Goal: Task Accomplishment & Management: Use online tool/utility

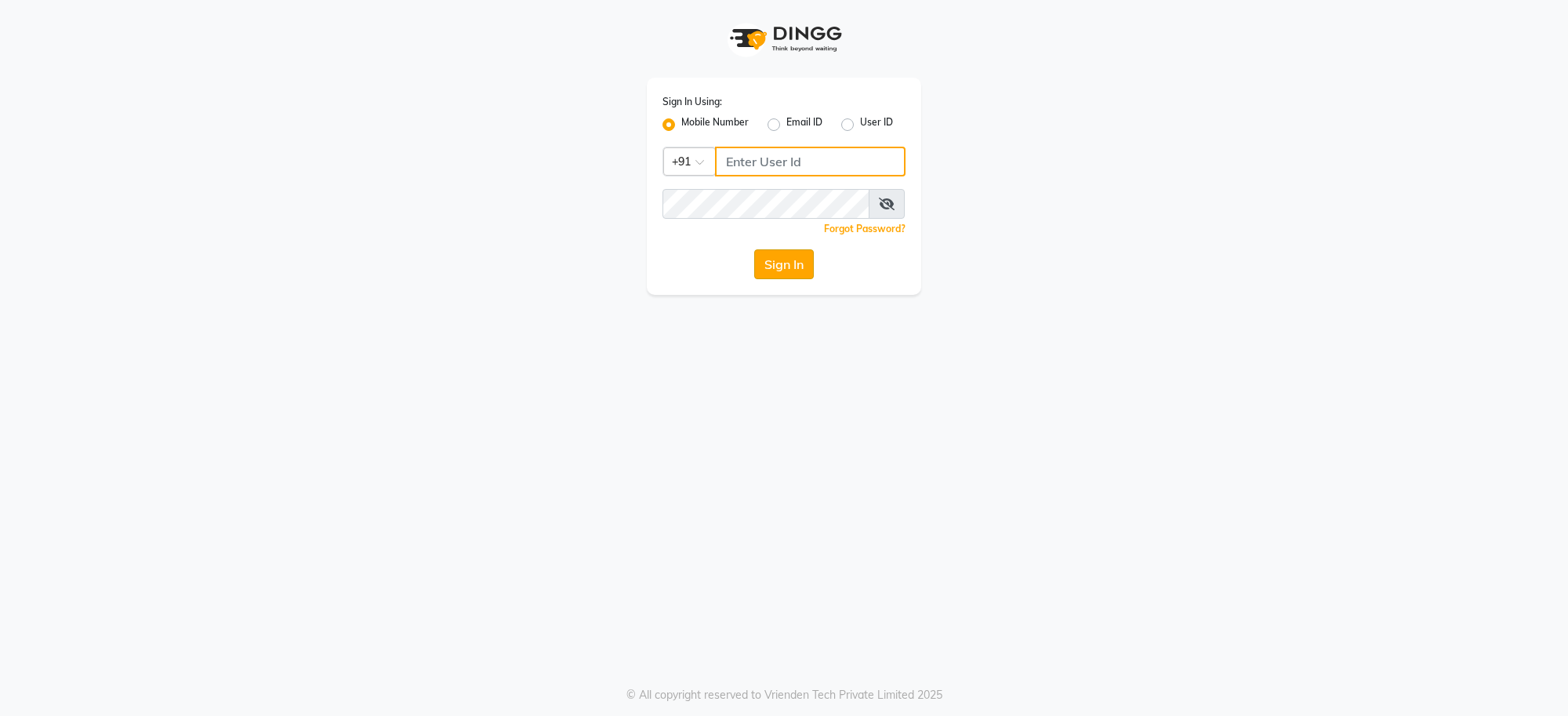
type input "7999981839"
click at [788, 261] on button "Sign In" at bounding box center [784, 264] width 60 height 30
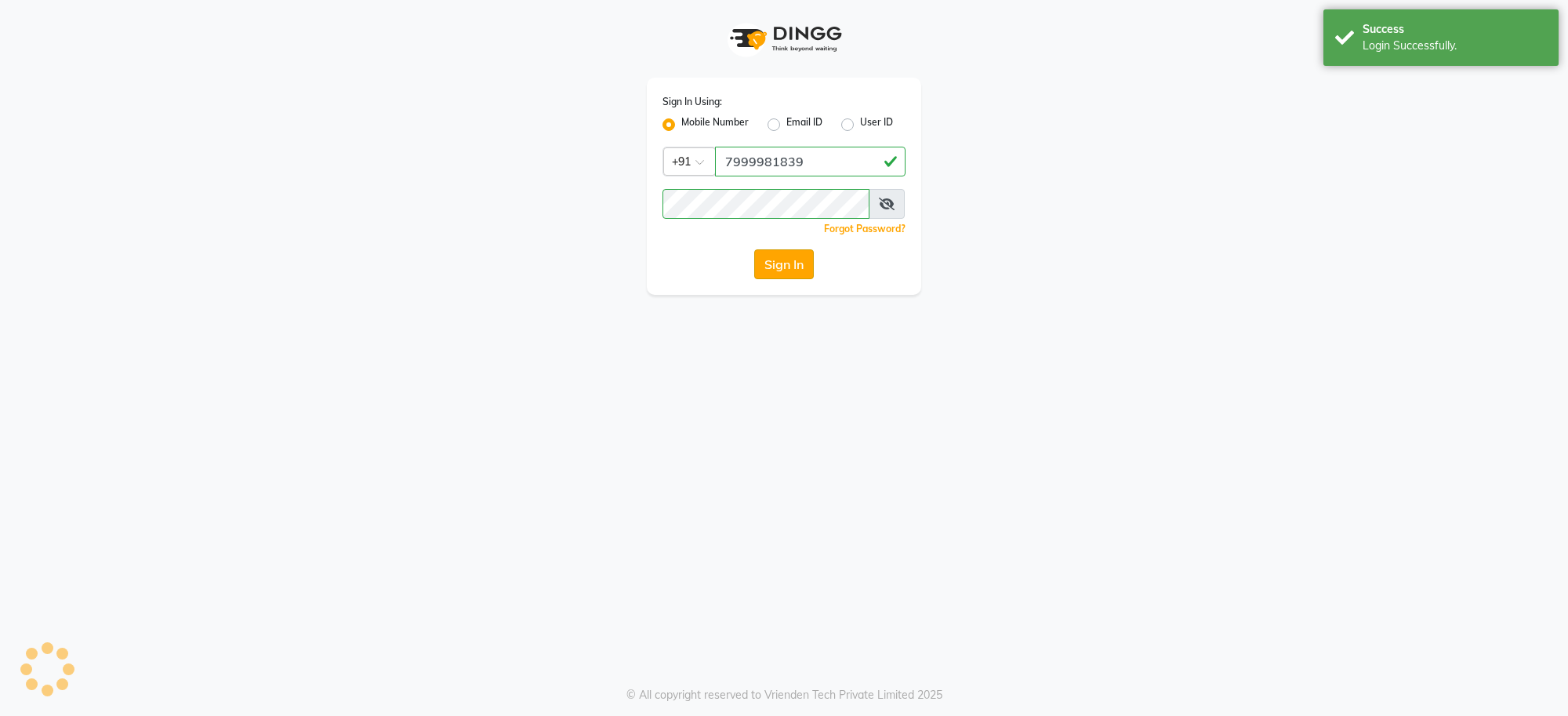
select select "service"
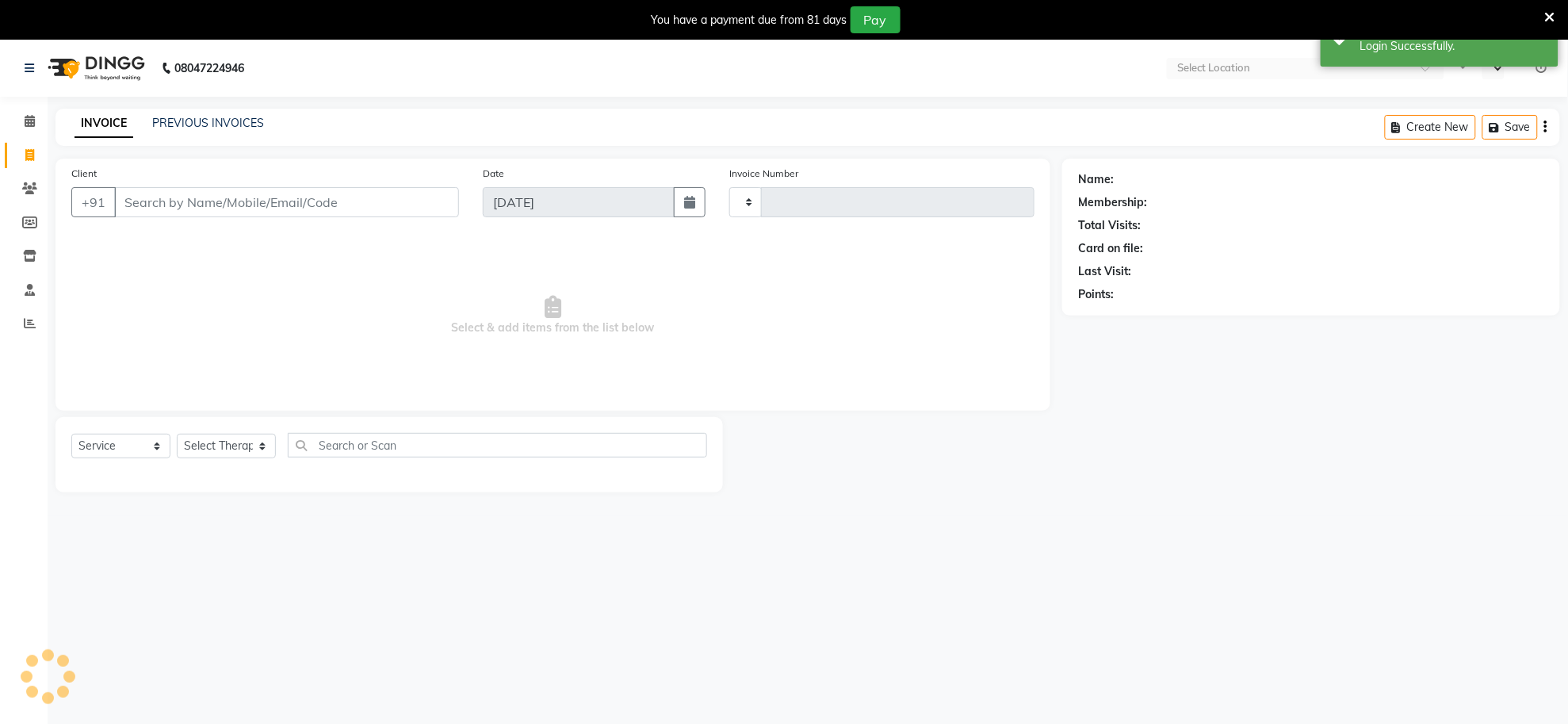
select select "en"
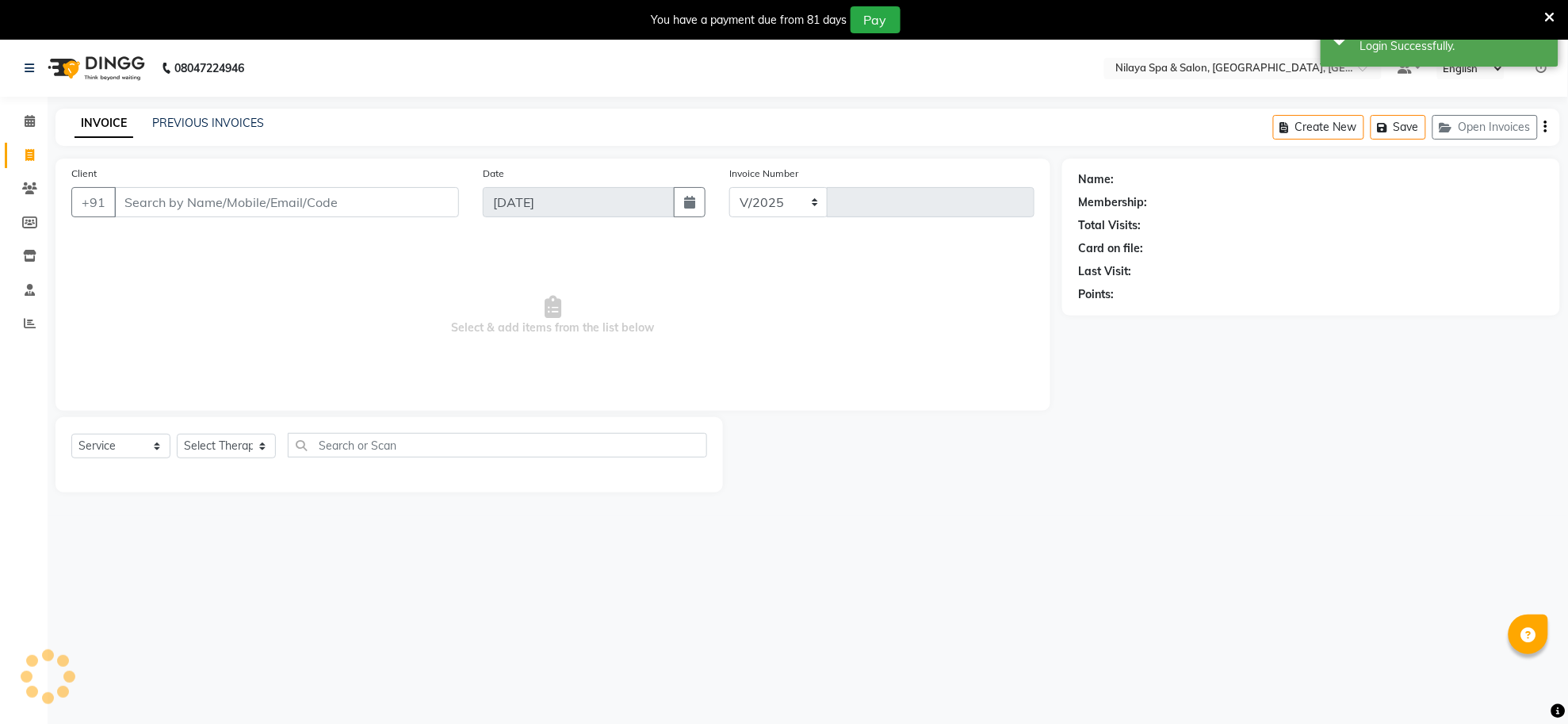
select select "8283"
type input "1272"
click at [21, 121] on span at bounding box center [30, 121] width 27 height 19
